Goal: Task Accomplishment & Management: Manage account settings

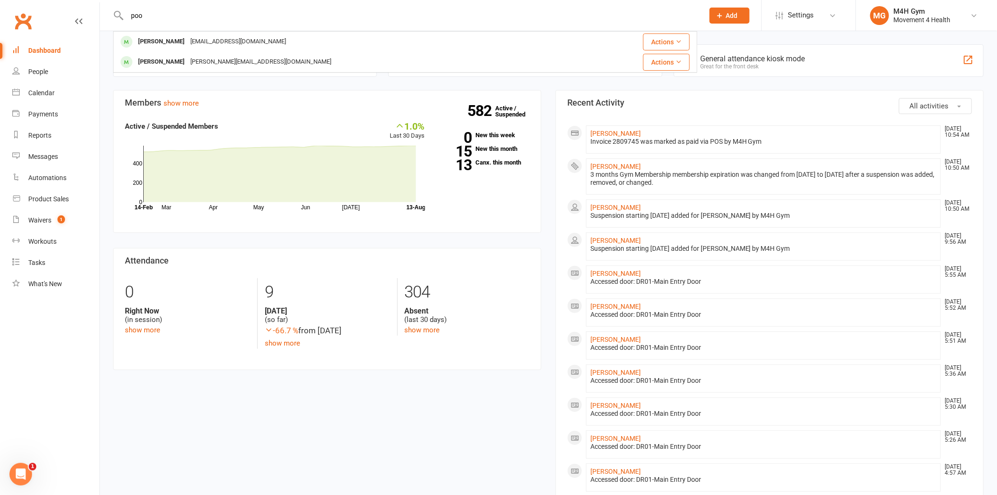
type input "poo"
click at [188, 40] on div "[EMAIL_ADDRESS][DOMAIN_NAME]" at bounding box center [238, 42] width 101 height 14
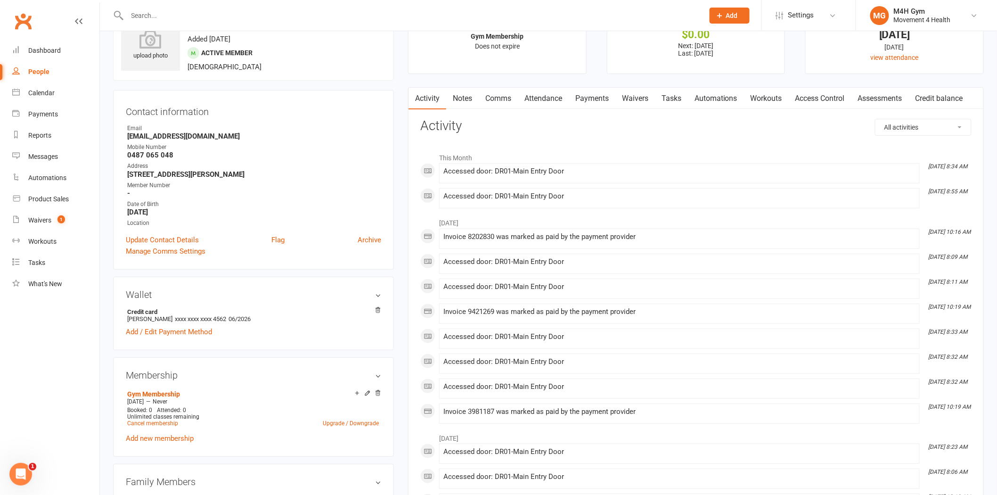
scroll to position [52, 0]
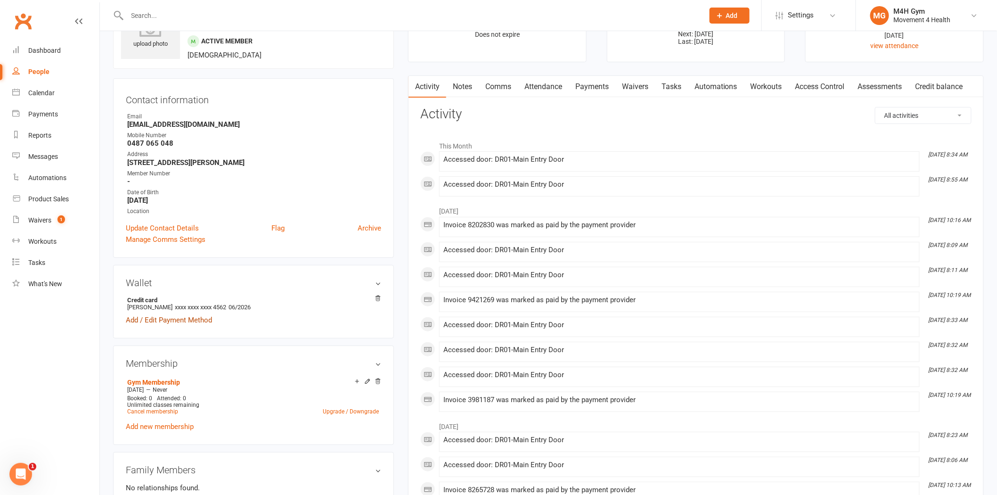
click at [175, 318] on link "Add / Edit Payment Method" at bounding box center [169, 319] width 86 height 11
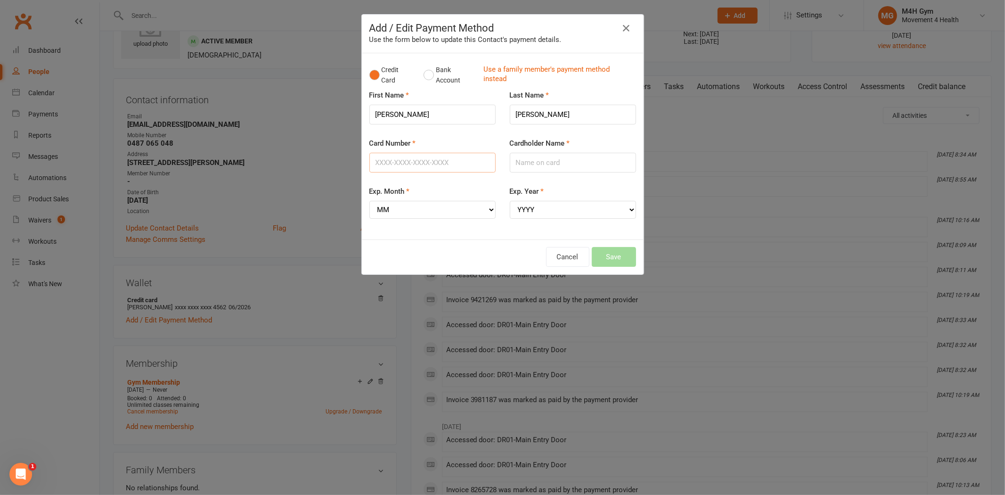
click at [396, 160] on input "Card Number" at bounding box center [432, 163] width 126 height 20
type input "[CREDIT_CARD_NUMBER]"
click at [536, 159] on input "Cardholder Name" at bounding box center [573, 163] width 126 height 20
type input "[PERSON_NAME]"
click at [429, 218] on div "Exp. Month MM 01 02 03 04 05 06 07 08 09 10 11 12" at bounding box center [432, 209] width 140 height 46
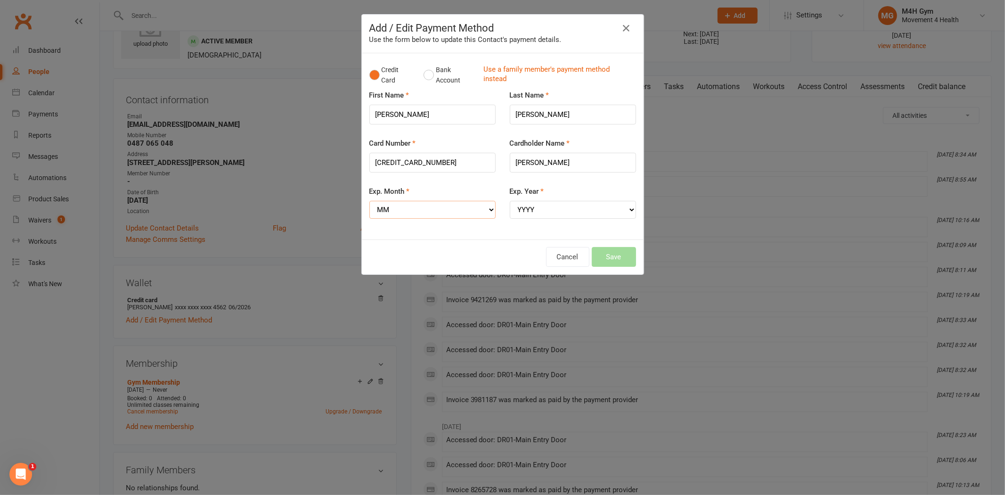
click at [425, 211] on select "MM 01 02 03 04 05 06 07 08 09 10 11 12" at bounding box center [432, 210] width 126 height 18
select select "02"
click at [369, 201] on select "MM 01 02 03 04 05 06 07 08 09 10 11 12" at bounding box center [432, 210] width 126 height 18
click at [545, 205] on select "YYYY 2025 2026 2027 2028 2029 2030 2031 2032 2033 2034" at bounding box center [573, 210] width 126 height 18
select select "2029"
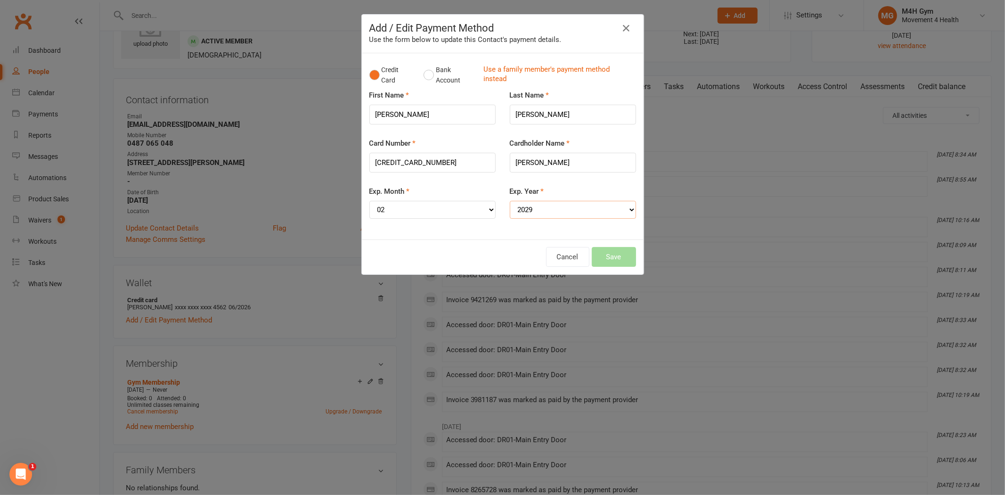
click at [510, 201] on select "YYYY 2025 2026 2027 2028 2029 2030 2031 2032 2033 2034" at bounding box center [573, 210] width 126 height 18
click at [608, 258] on button "Save" at bounding box center [614, 257] width 44 height 20
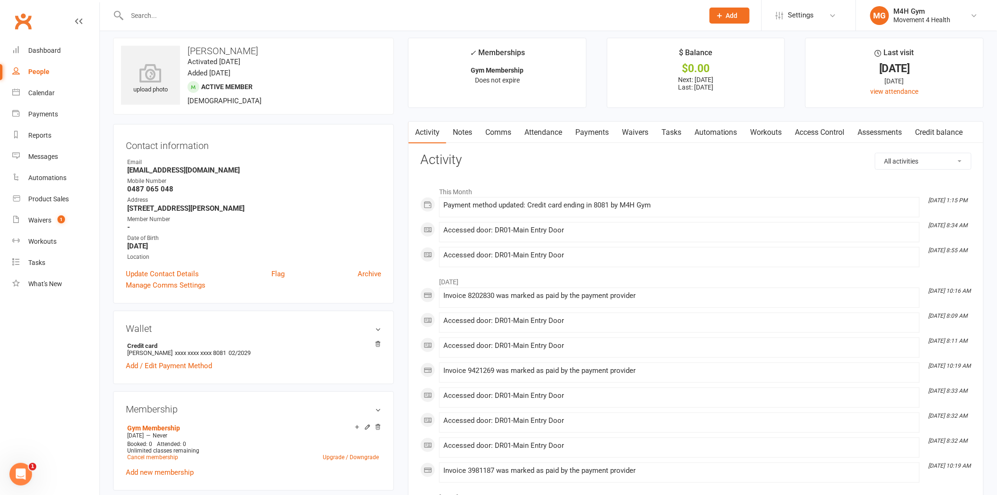
scroll to position [0, 0]
